Goal: Information Seeking & Learning: Learn about a topic

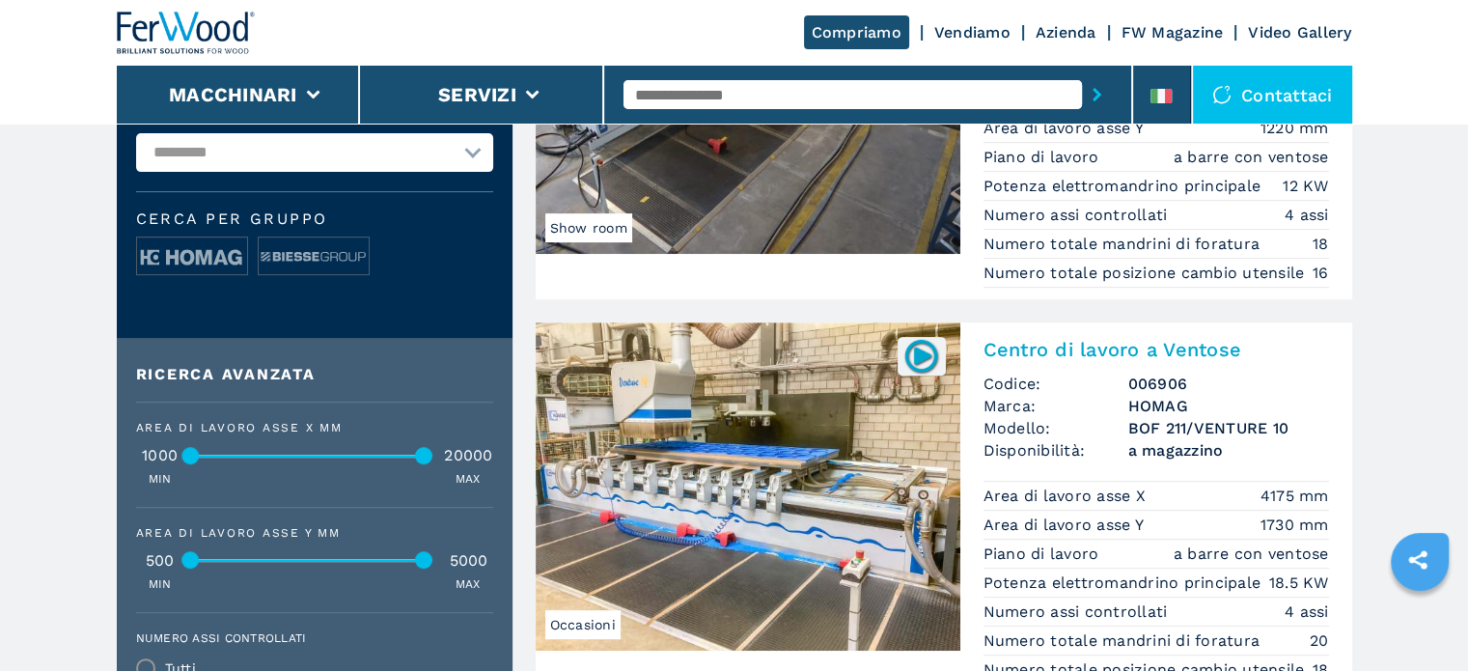
scroll to position [193, 0]
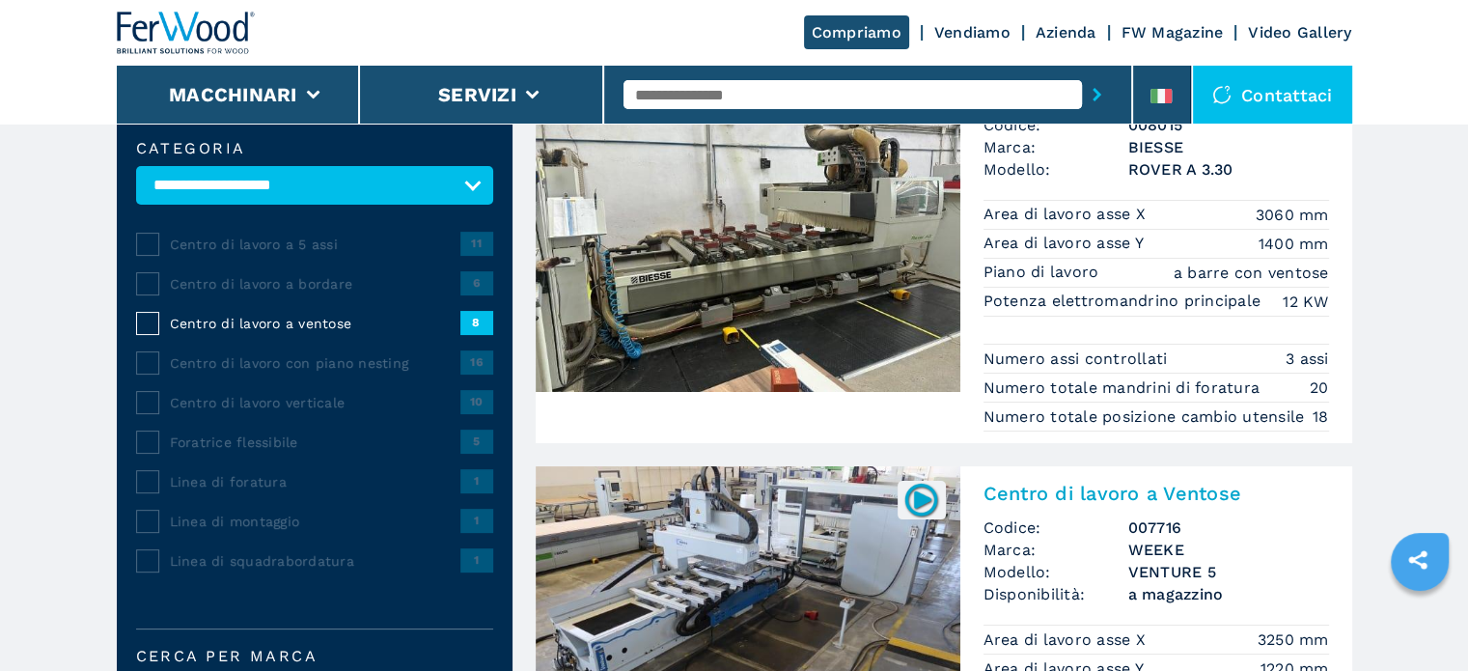
click at [336, 284] on span "Centro di lavoro a bordare" at bounding box center [315, 283] width 291 height 19
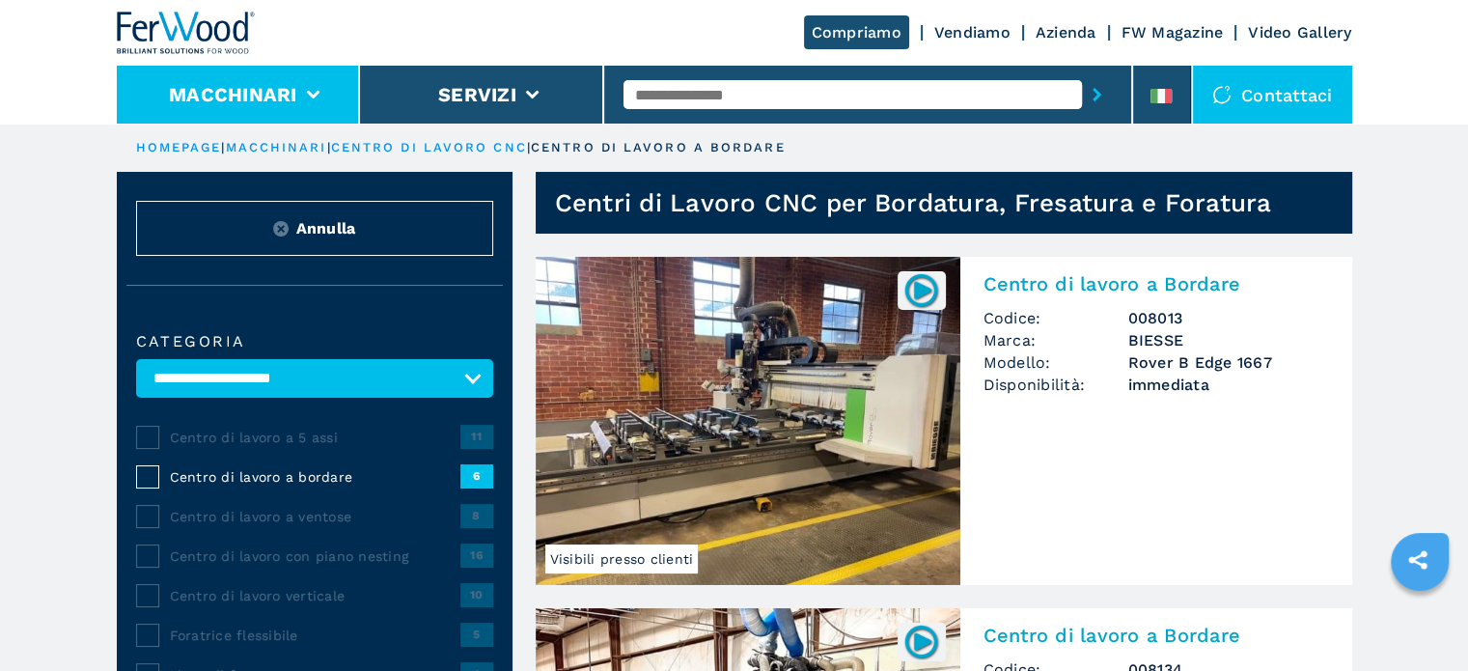
click at [333, 88] on li "Macchinari" at bounding box center [239, 95] width 244 height 58
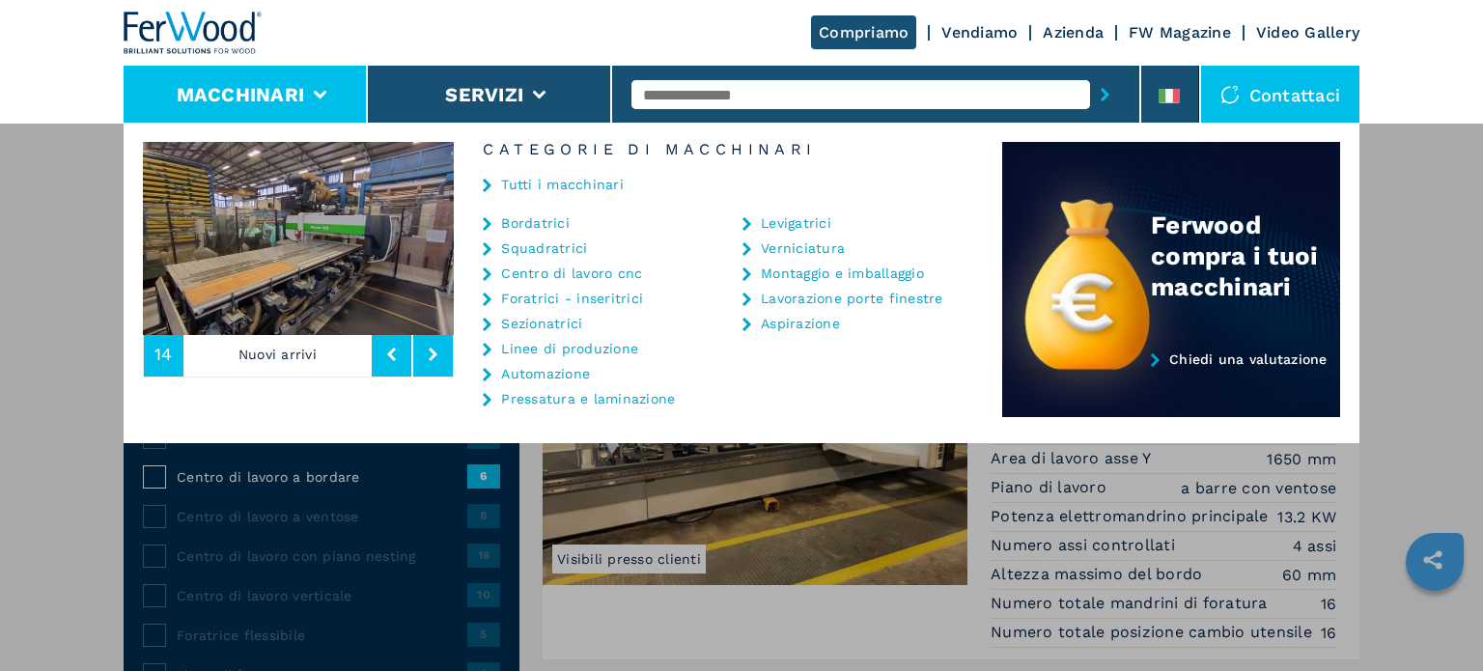
click at [547, 216] on link "Bordatrici" at bounding box center [535, 223] width 69 height 14
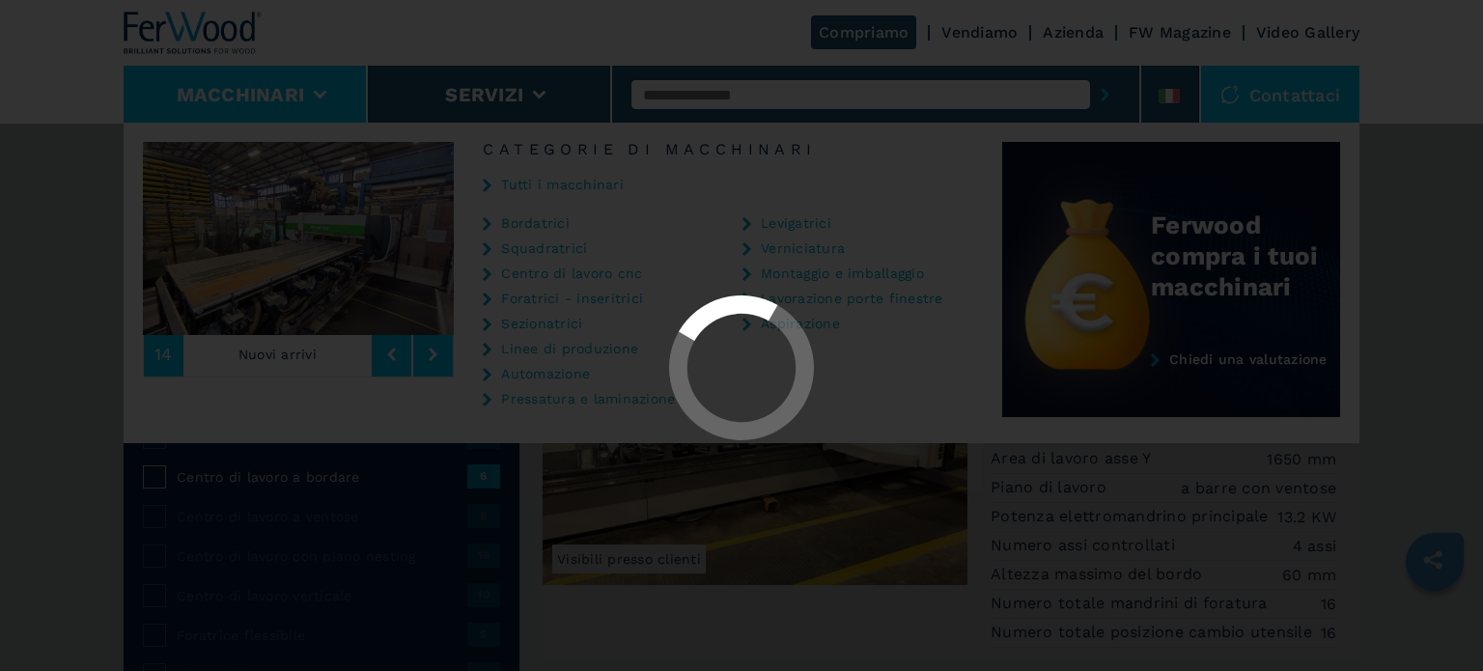
select select "**********"
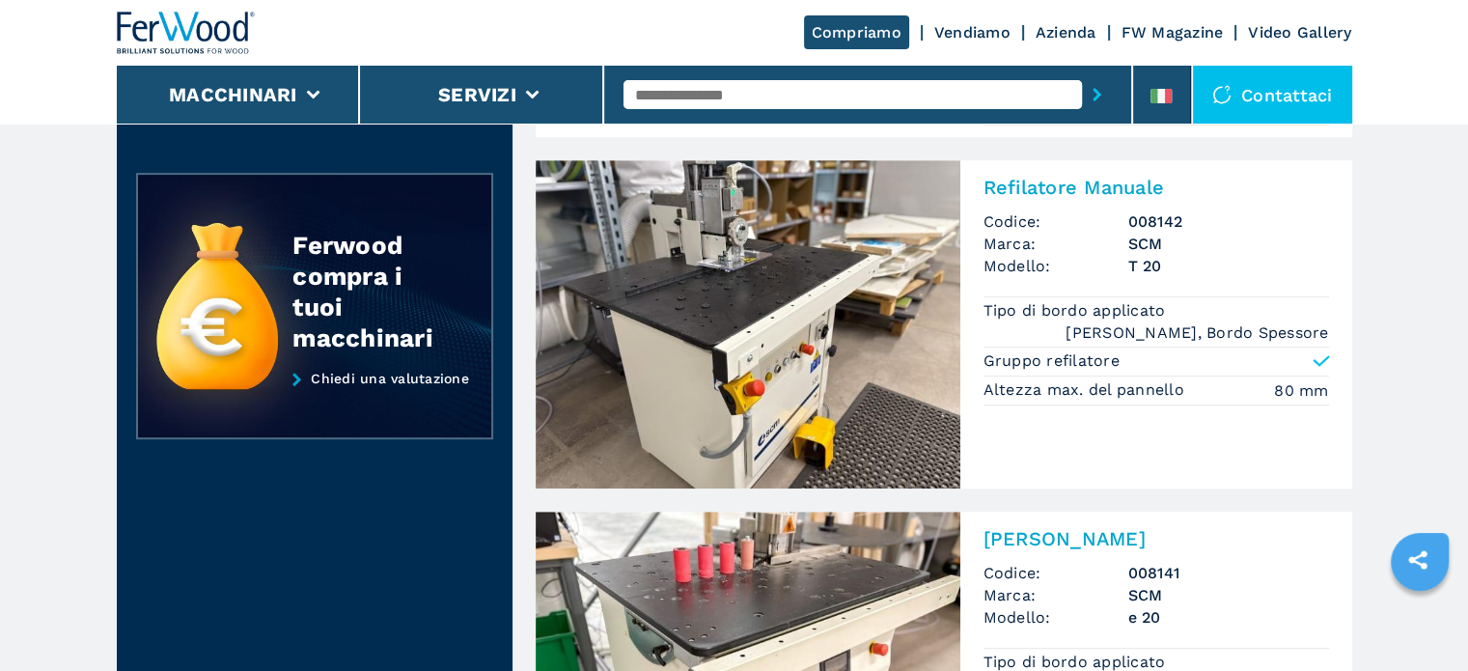
scroll to position [869, 0]
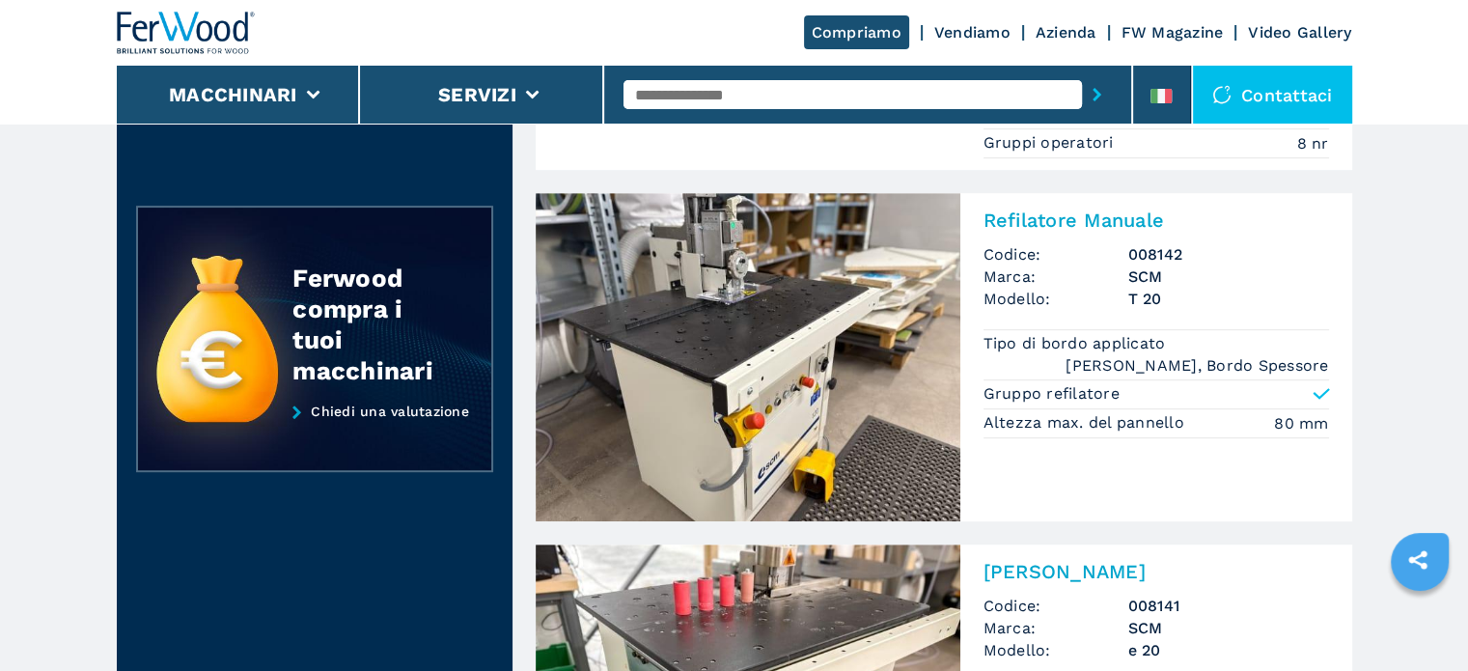
click at [1152, 262] on h3 "008142" at bounding box center [1228, 254] width 201 height 22
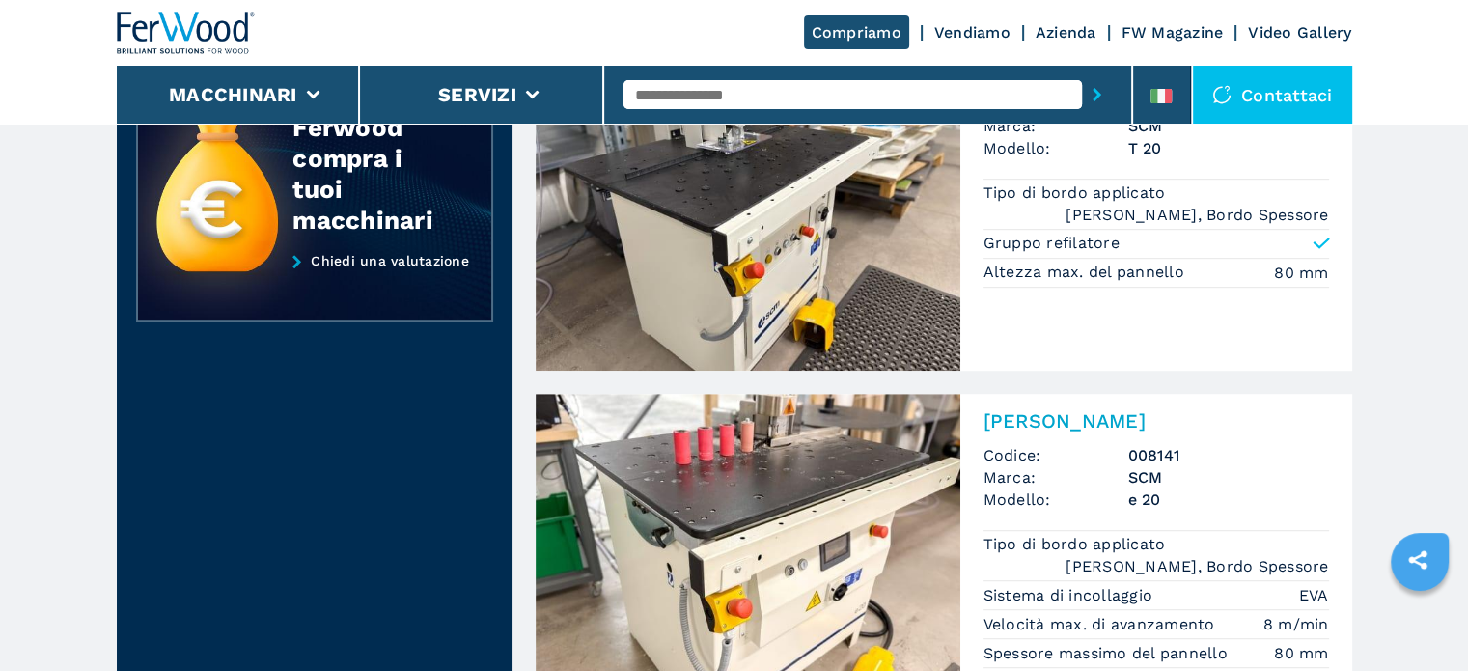
scroll to position [1158, 0]
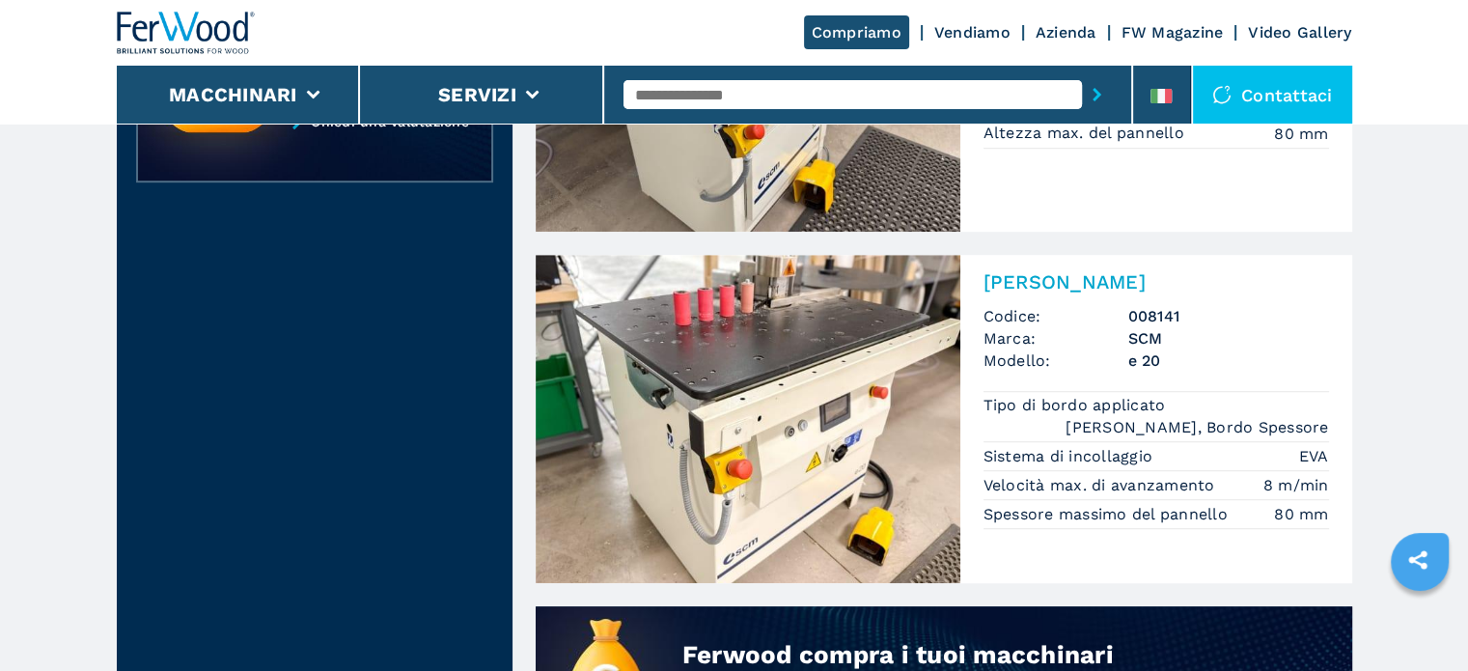
click at [1142, 349] on h3 "e 20" at bounding box center [1228, 360] width 201 height 22
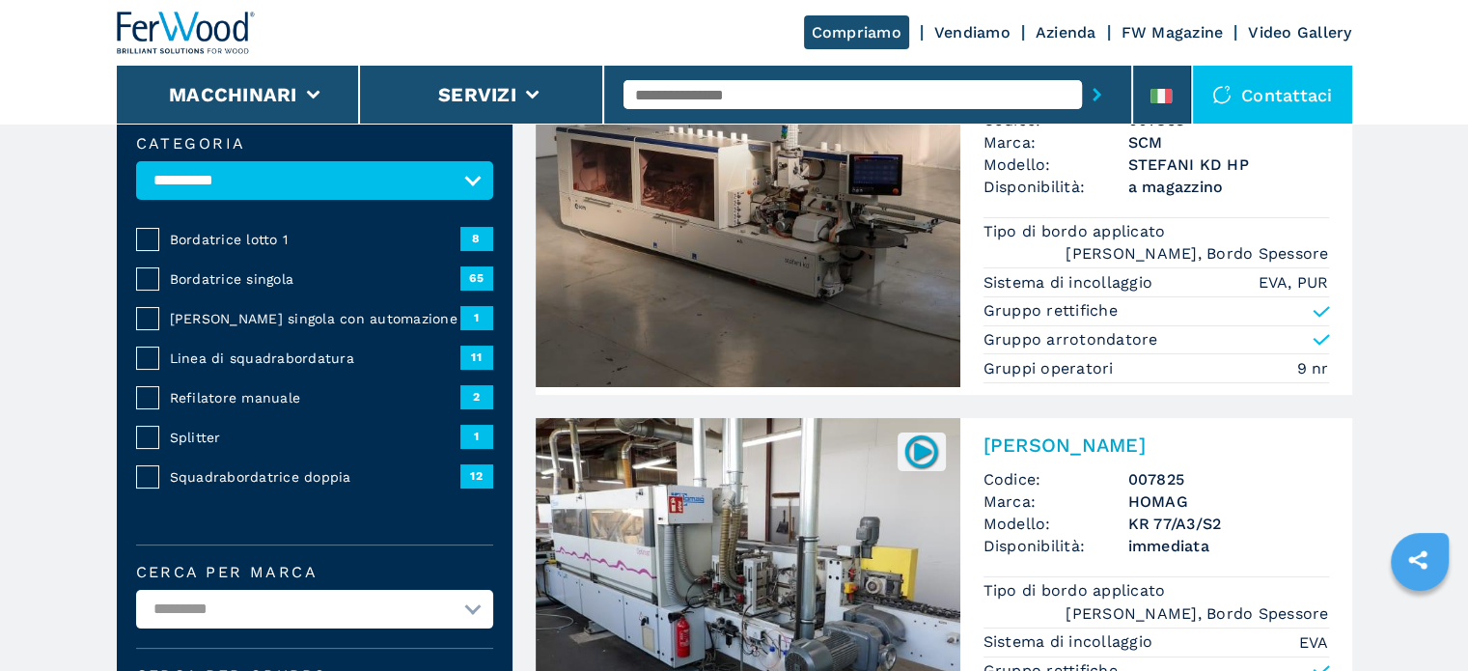
scroll to position [193, 0]
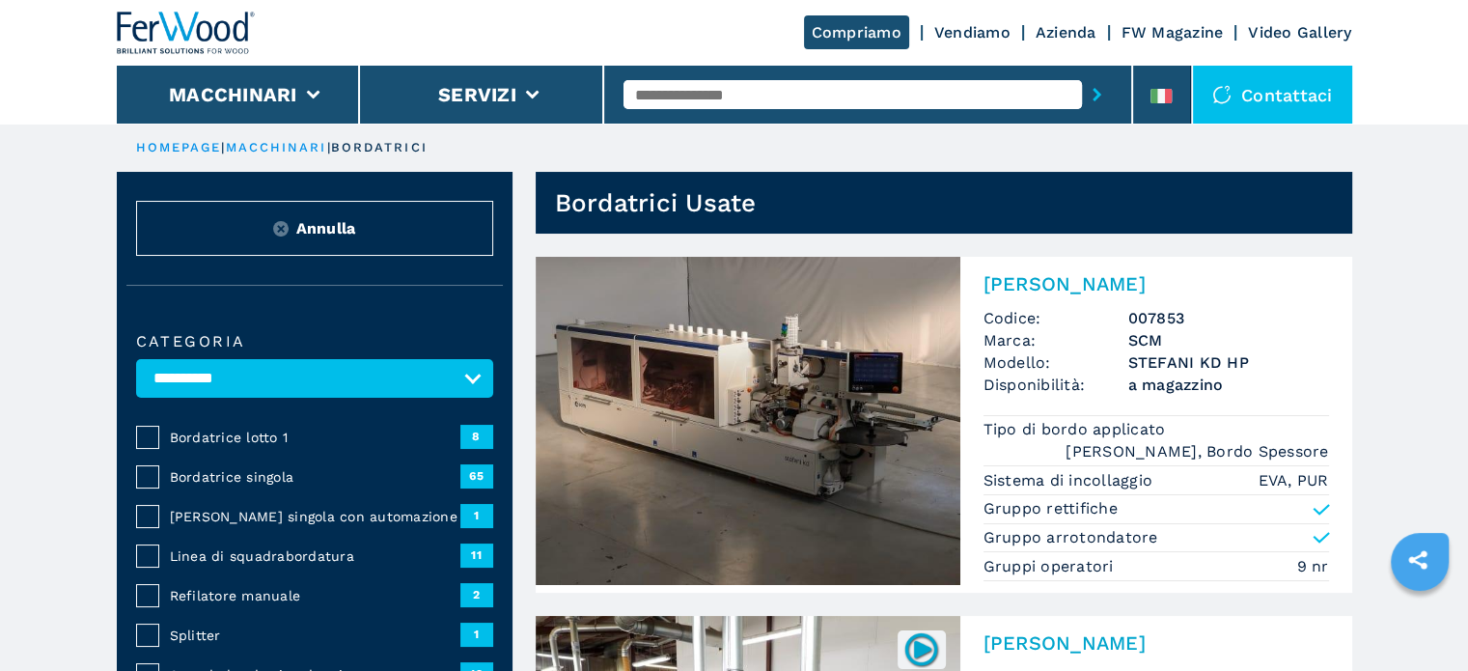
select select "**********"
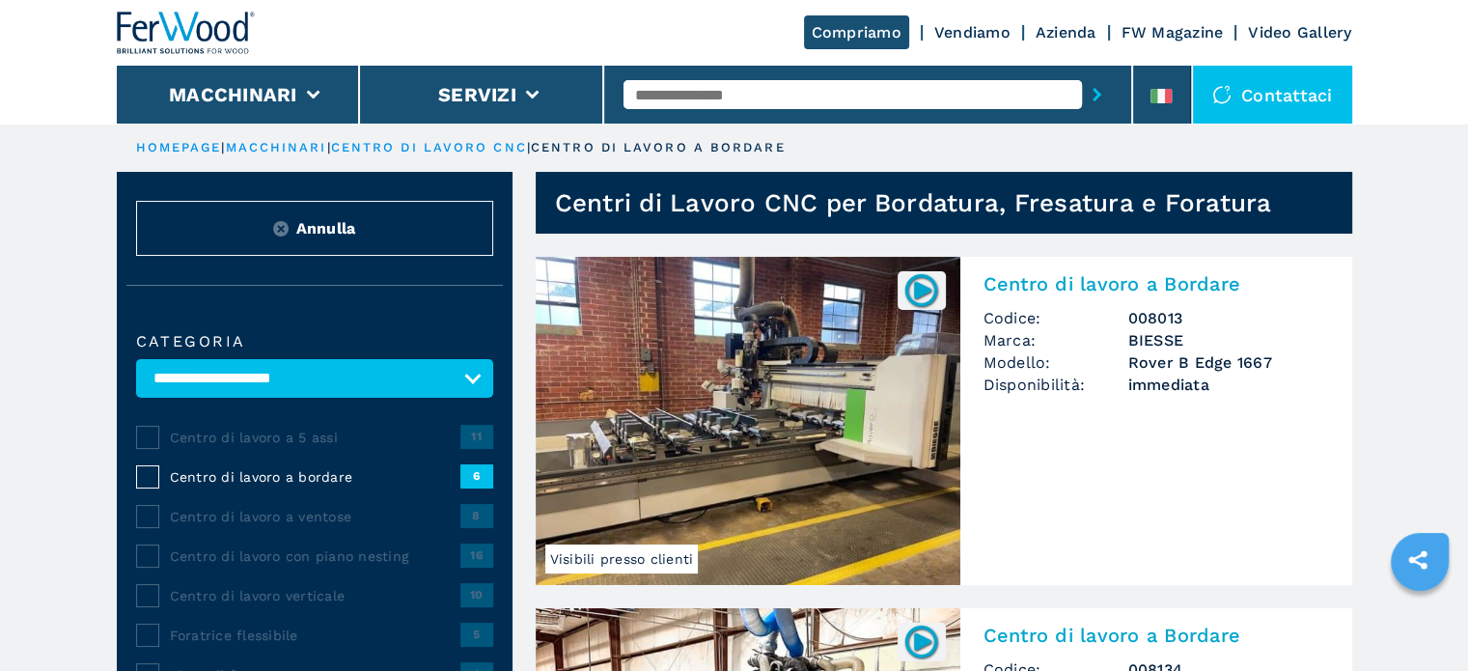
scroll to position [97, 0]
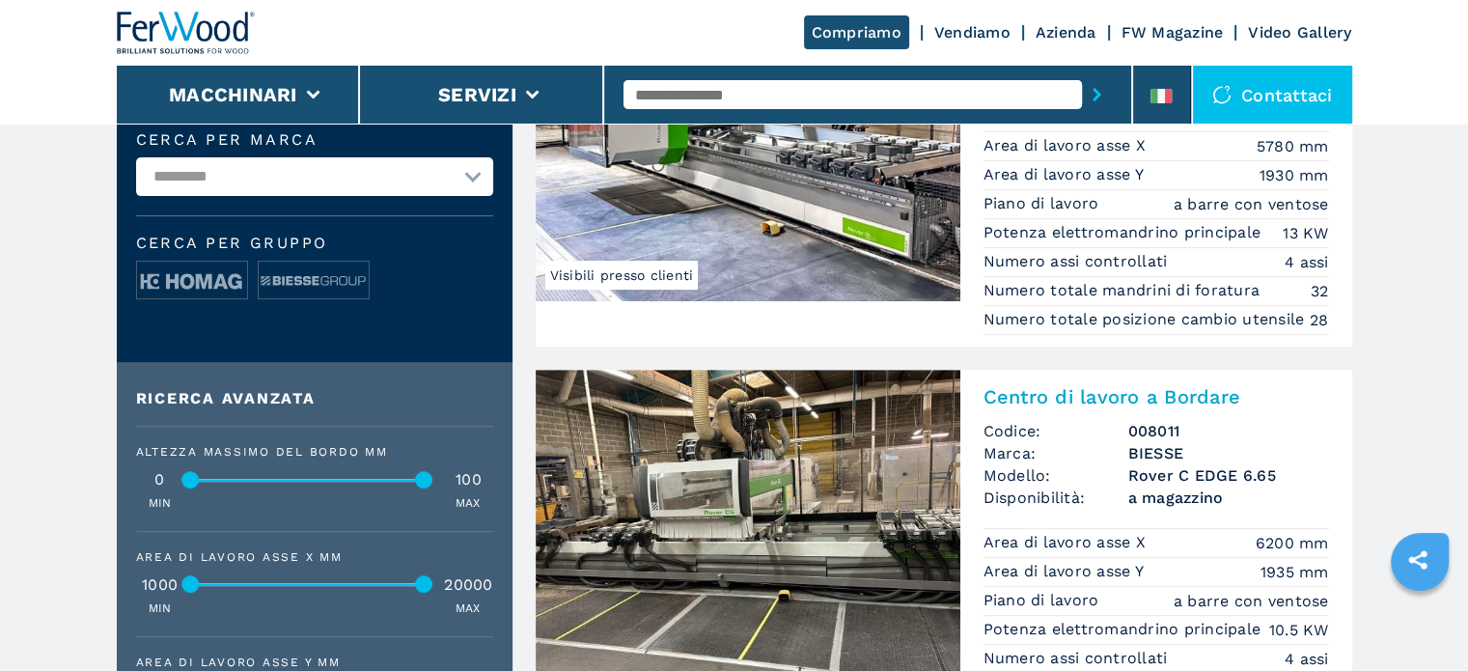
scroll to position [772, 0]
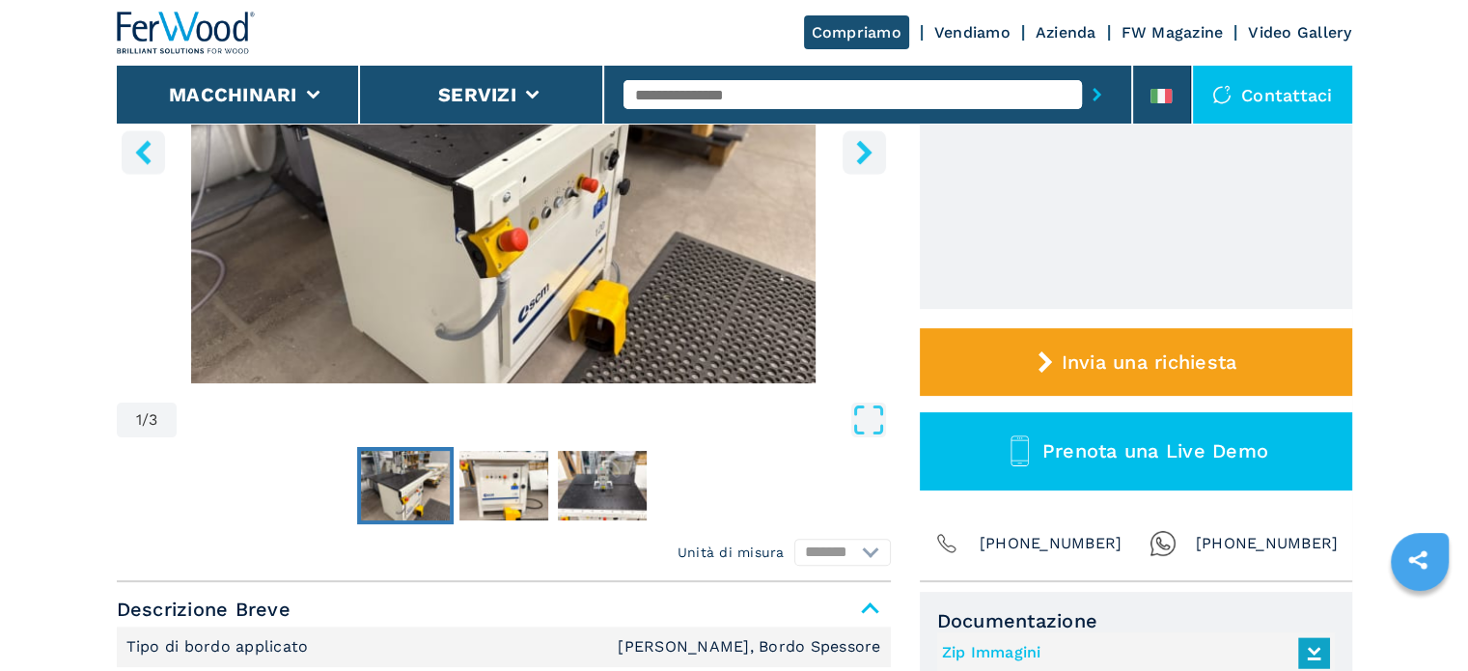
scroll to position [193, 0]
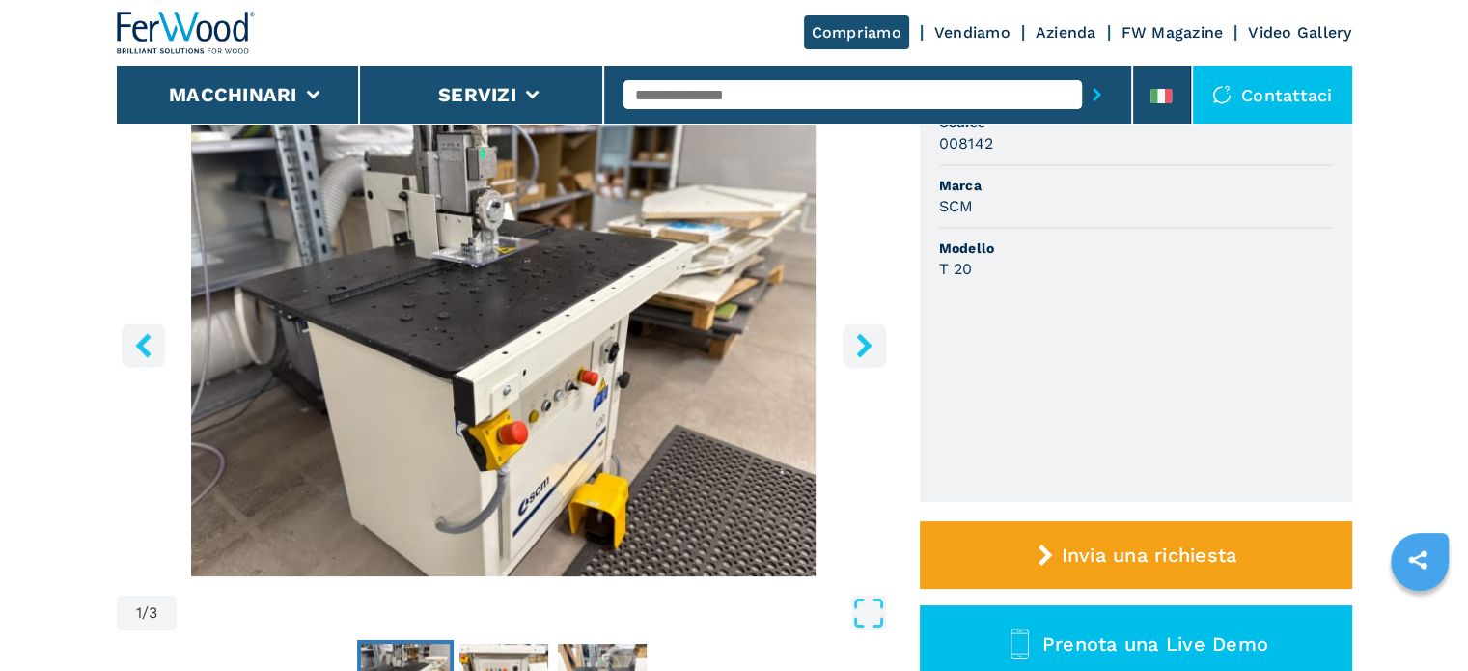
click at [860, 340] on icon "right-button" at bounding box center [863, 345] width 15 height 24
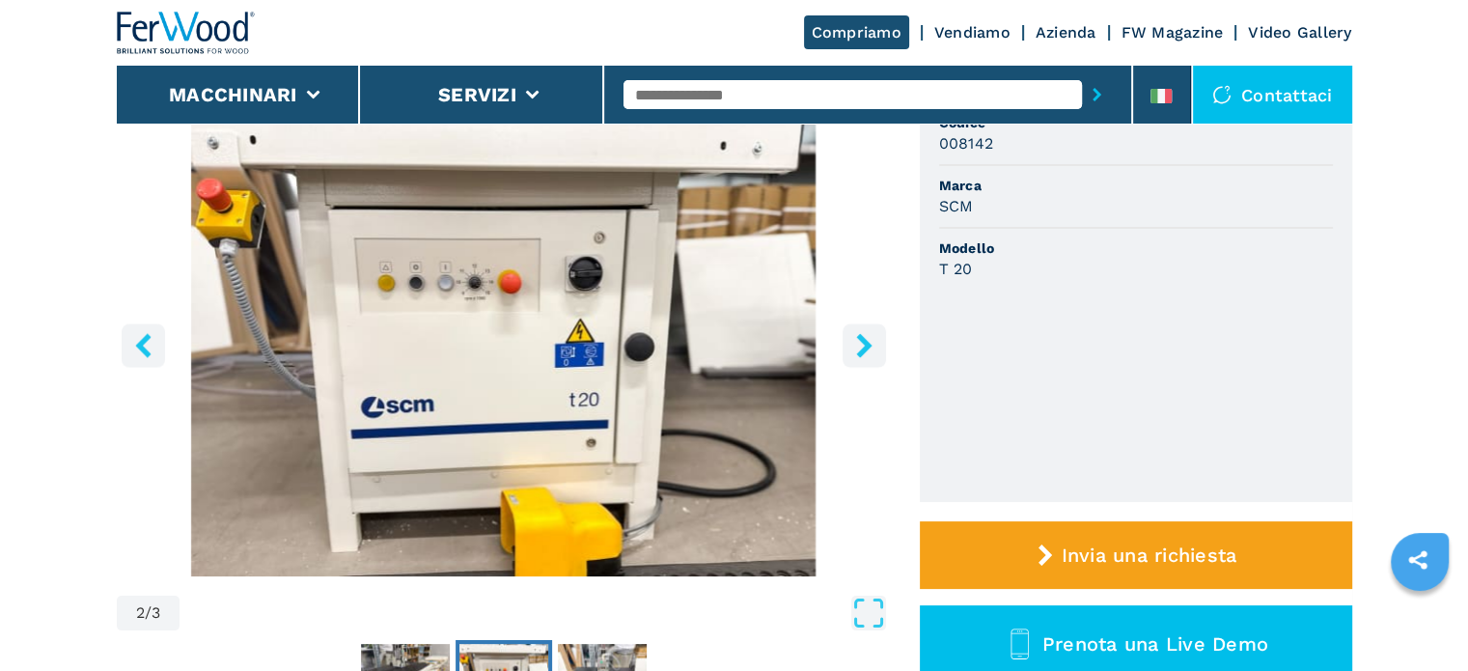
click at [860, 340] on icon "right-button" at bounding box center [863, 345] width 15 height 24
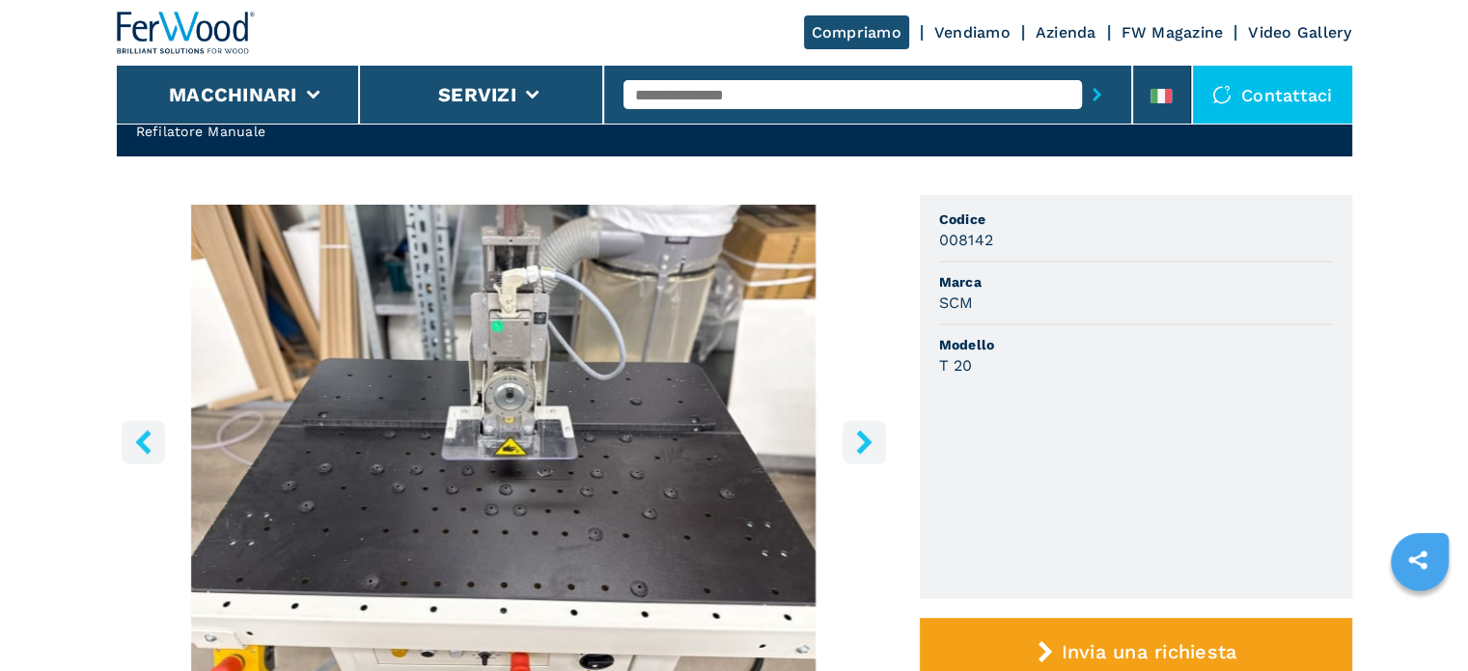
scroll to position [97, 0]
click at [873, 439] on icon "right-button" at bounding box center [864, 442] width 24 height 24
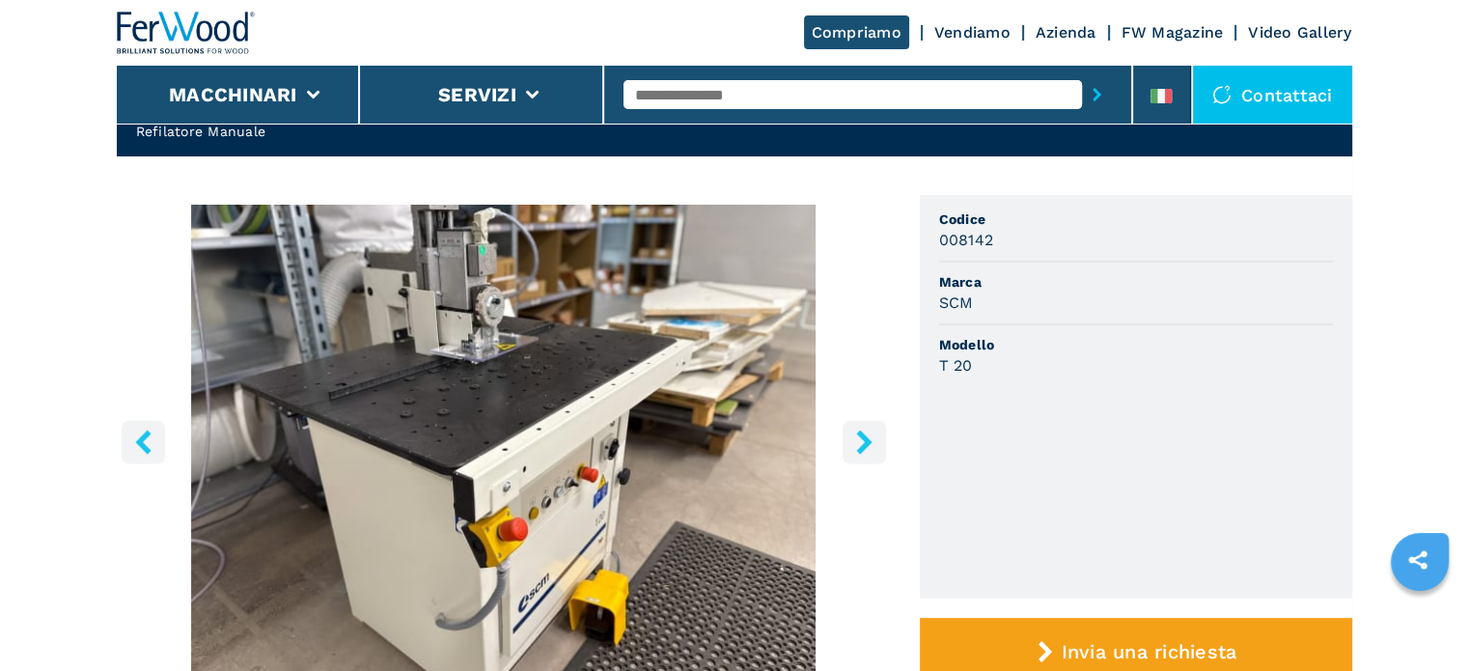
click at [873, 439] on icon "right-button" at bounding box center [864, 442] width 24 height 24
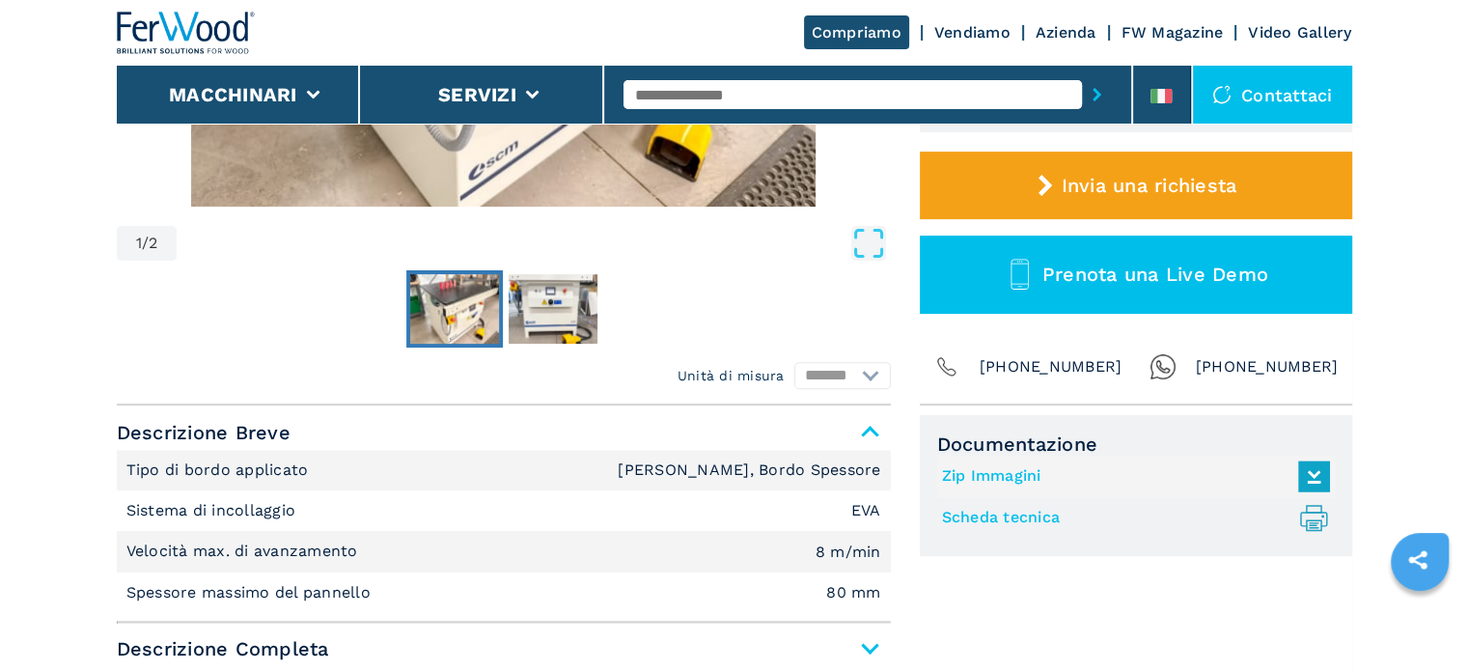
scroll to position [579, 0]
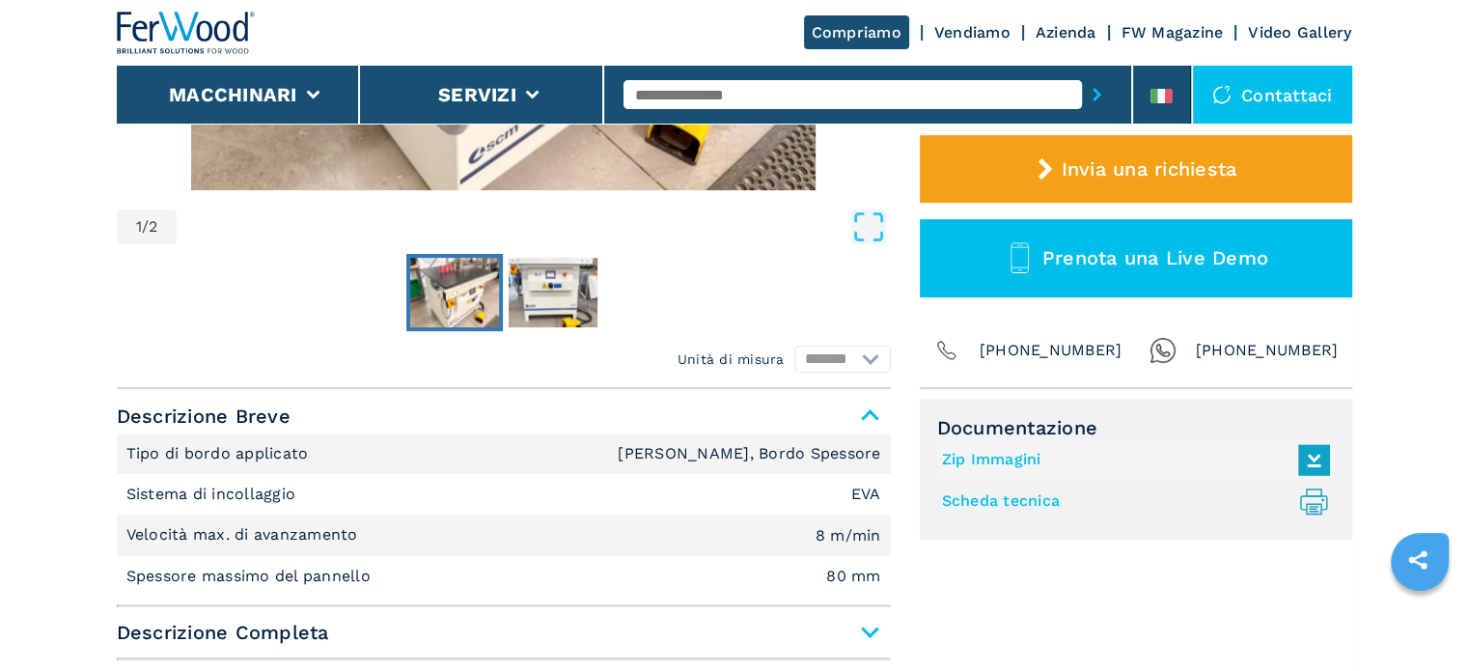
click at [975, 504] on link "Scheda tecnica .prefix__st0{stroke-linecap:round;stroke-linejoin:round}.prefix_…" at bounding box center [1131, 502] width 378 height 32
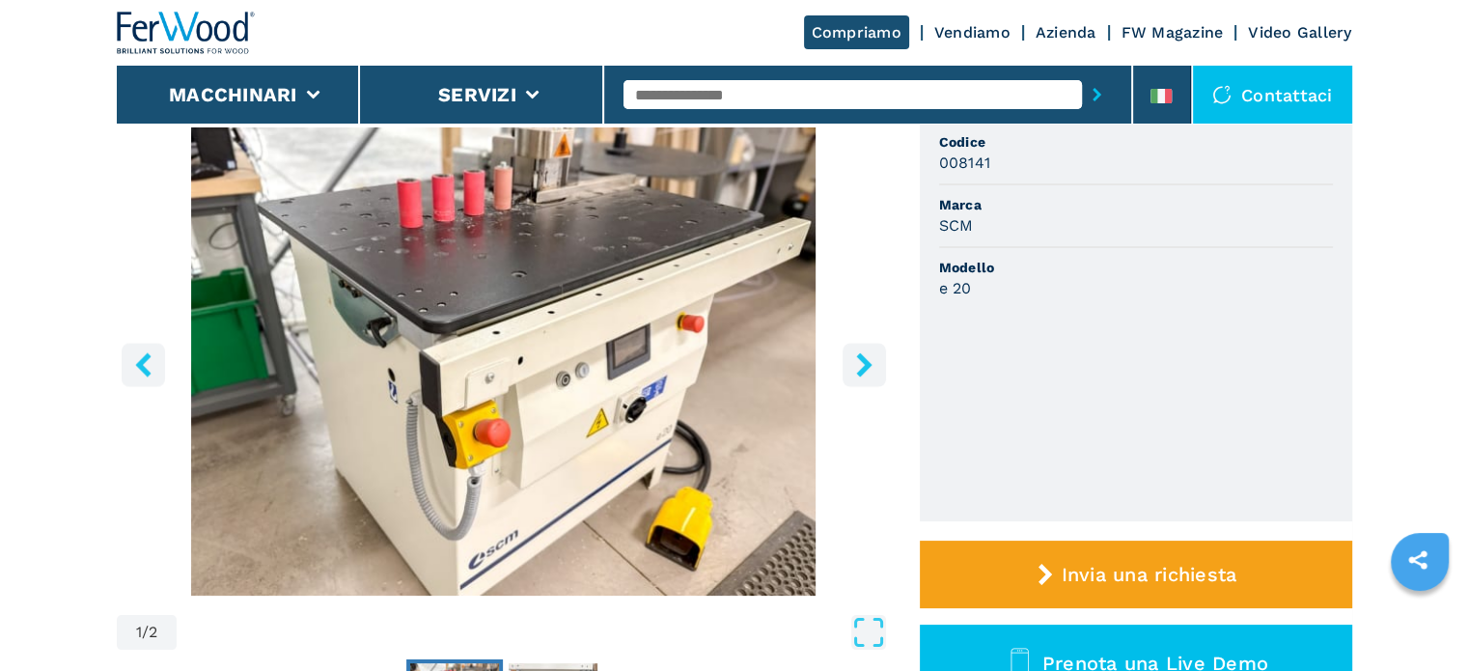
scroll to position [97, 0]
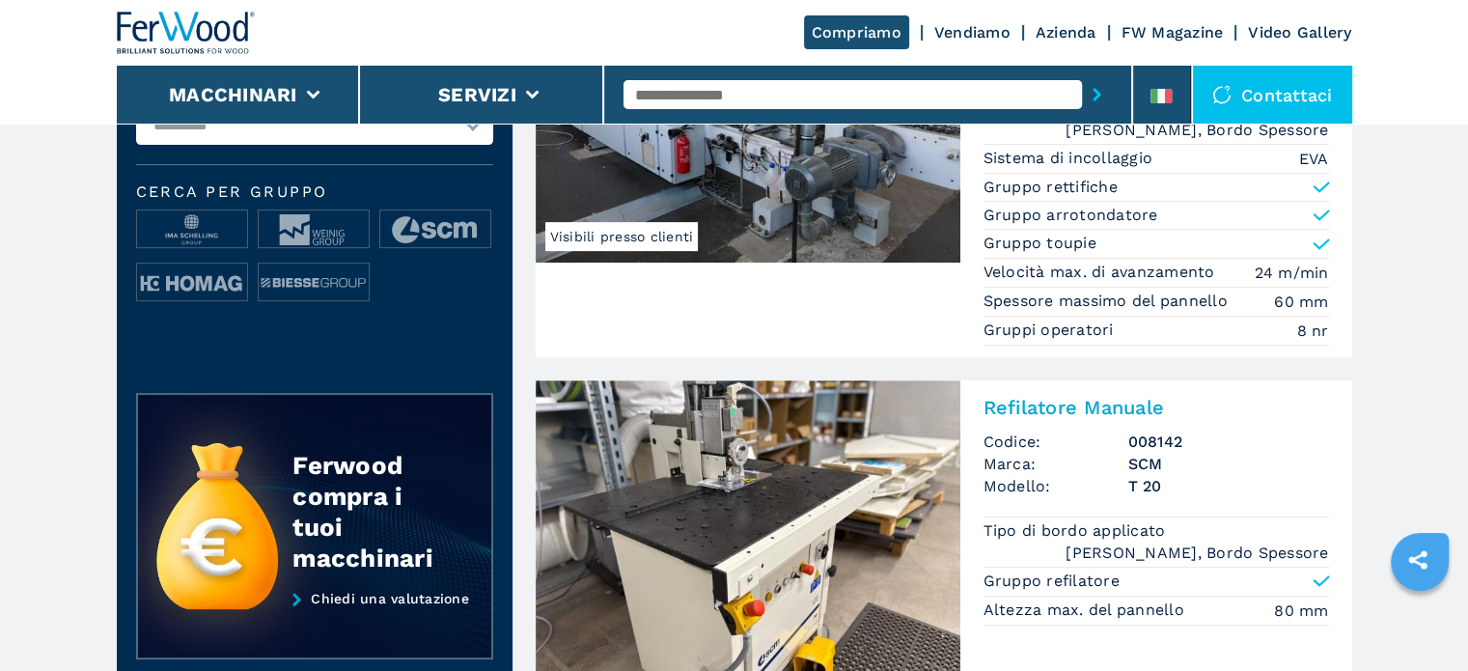
scroll to position [875, 0]
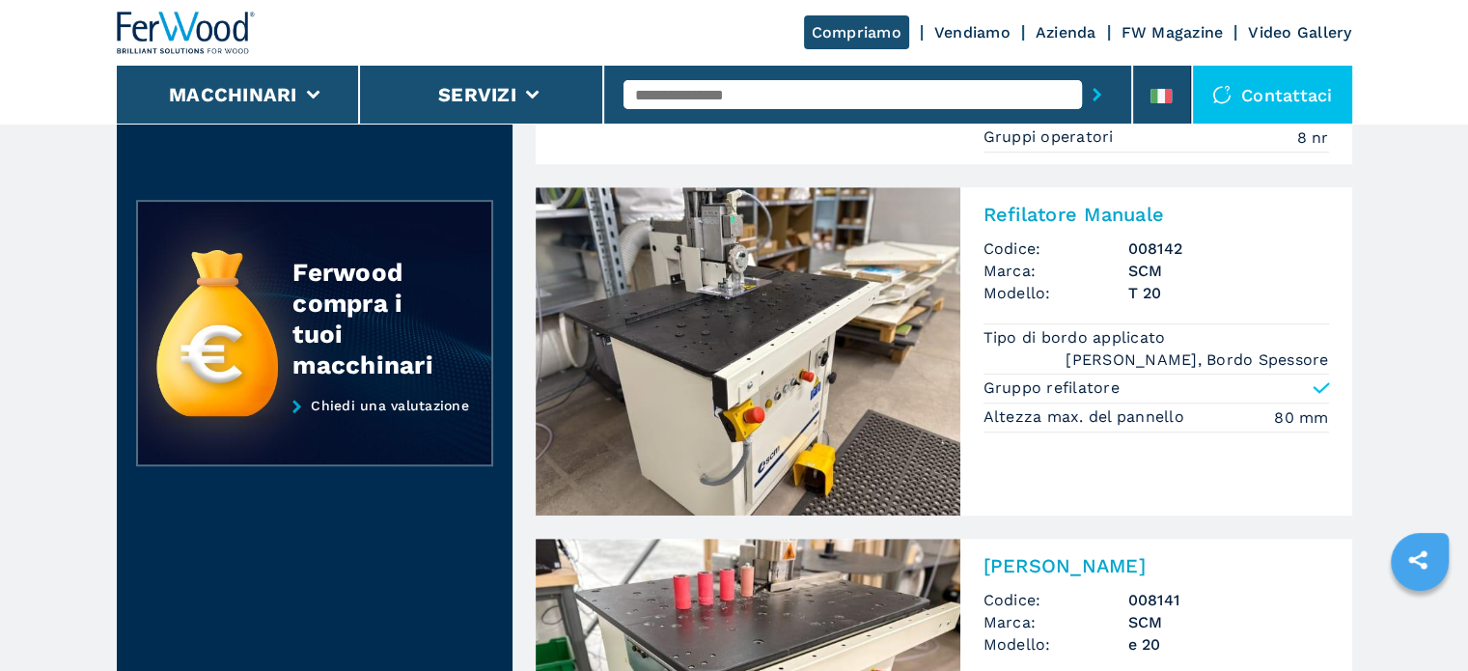
click at [1147, 308] on div "Refilatore Manuale Codice: 008142 Marca: SCM Modello: T 20 Tipo di bordo applic…" at bounding box center [1156, 315] width 392 height 257
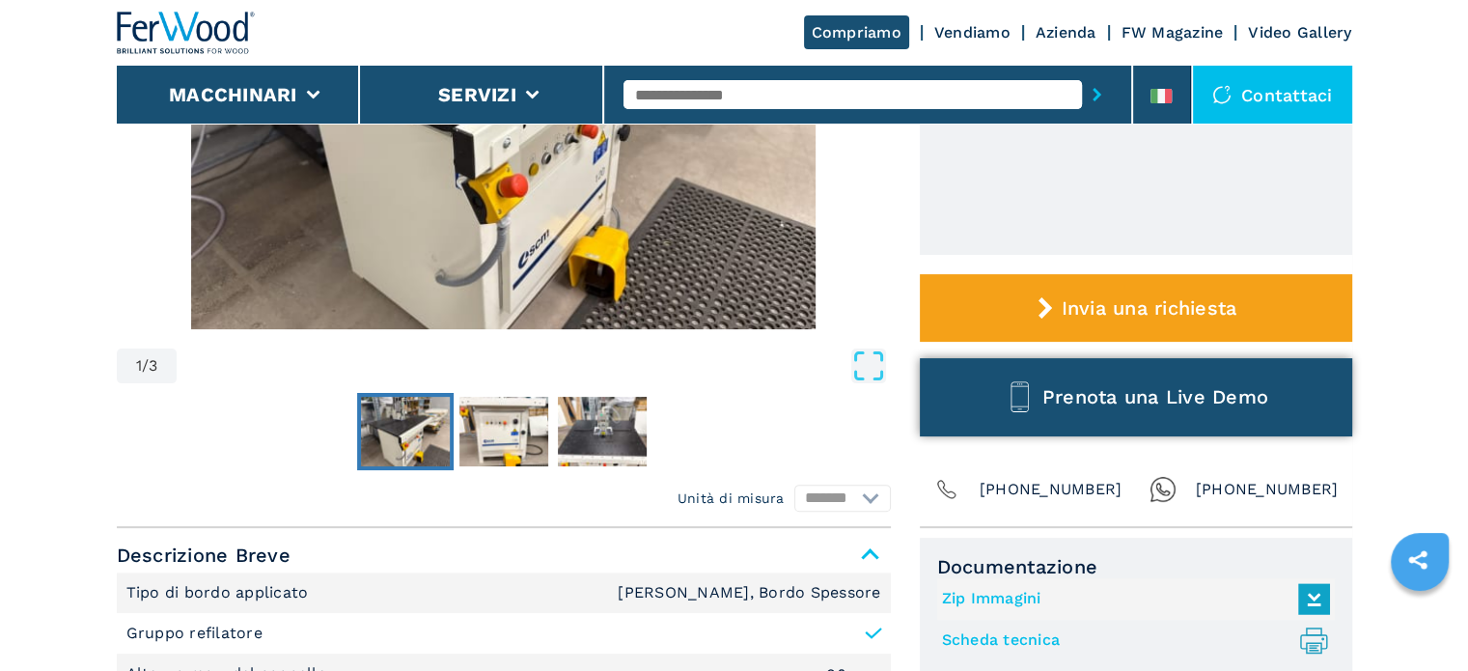
scroll to position [579, 0]
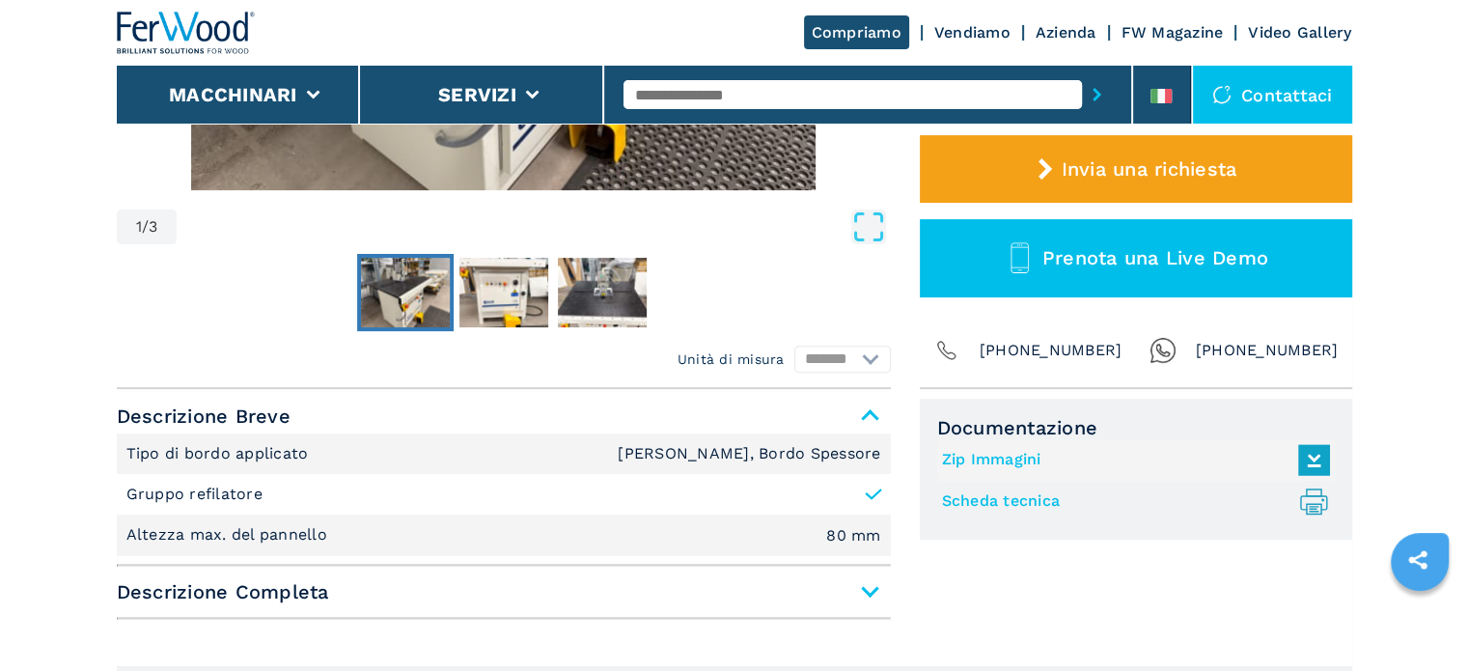
click at [985, 512] on link "Scheda tecnica .prefix__st0{stroke-linecap:round;stroke-linejoin:round}.prefix_…" at bounding box center [1131, 502] width 378 height 32
